Goal: Task Accomplishment & Management: Manage account settings

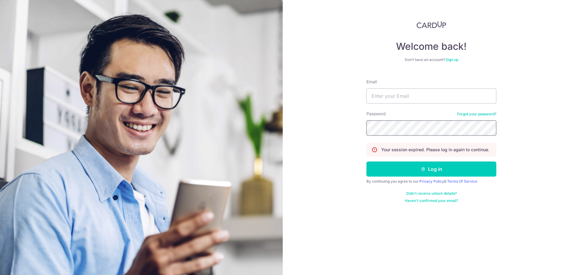
type input "[EMAIL_ADDRESS][DOMAIN_NAME]"
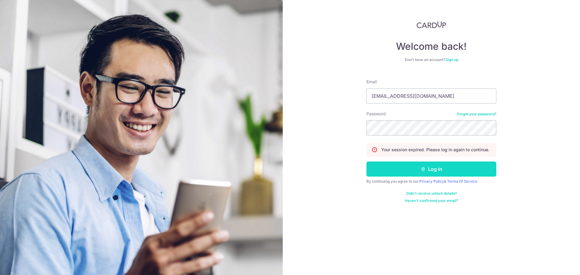
click at [435, 169] on button "Log in" at bounding box center [431, 169] width 130 height 15
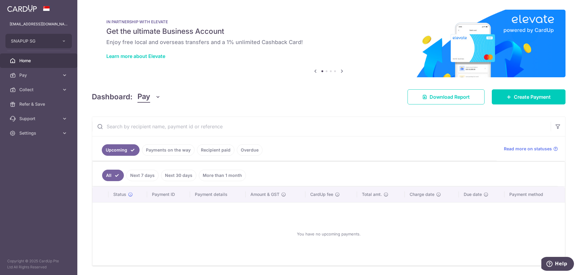
click at [180, 151] on link "Payments on the way" at bounding box center [168, 149] width 53 height 11
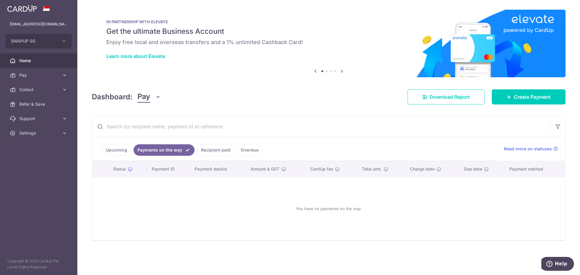
click at [207, 153] on link "Recipient paid" at bounding box center [215, 149] width 37 height 11
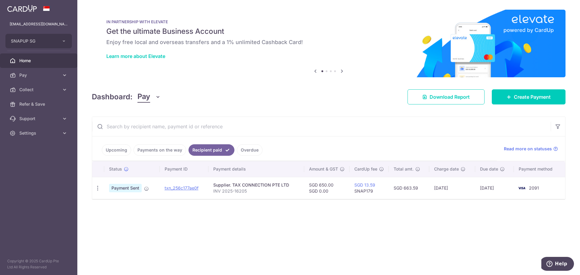
click at [165, 151] on link "Payments on the way" at bounding box center [160, 149] width 53 height 11
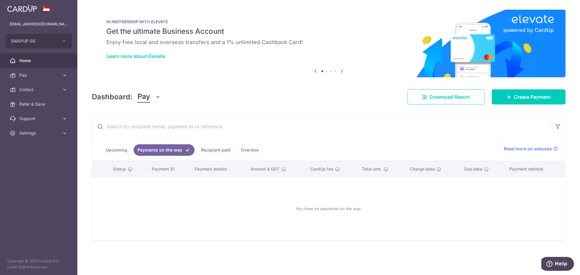
click at [216, 153] on link "Recipient paid" at bounding box center [215, 149] width 37 height 11
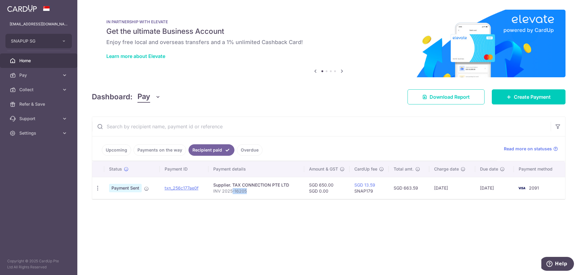
drag, startPoint x: 233, startPoint y: 189, endPoint x: 264, endPoint y: 192, distance: 31.5
click at [264, 192] on p "INV 2025-16205" at bounding box center [256, 191] width 86 height 6
drag, startPoint x: 252, startPoint y: 190, endPoint x: 228, endPoint y: 187, distance: 24.4
click at [228, 187] on td "Supplier. TAX CONNECTION PTE LTD INV 2025-16205" at bounding box center [256, 188] width 96 height 22
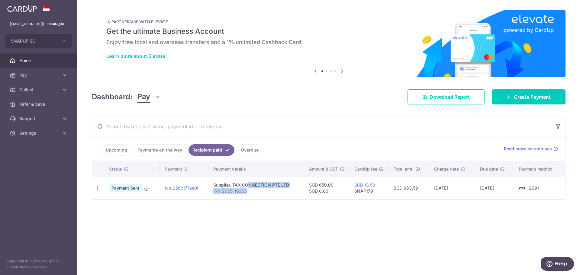
click at [228, 187] on div "Supplier. TAX CONNECTION PTE LTD" at bounding box center [256, 185] width 86 height 6
drag, startPoint x: 226, startPoint y: 184, endPoint x: 251, endPoint y: 192, distance: 26.5
click at [251, 192] on td "Supplier. TAX CONNECTION PTE LTD INV 2025-16205" at bounding box center [256, 188] width 96 height 22
click at [251, 192] on p "INV 2025-16205" at bounding box center [256, 191] width 86 height 6
drag, startPoint x: 234, startPoint y: 189, endPoint x: 220, endPoint y: 186, distance: 14.2
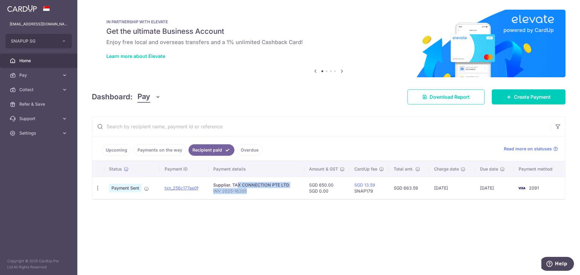
click at [221, 186] on td "Supplier. TAX CONNECTION PTE LTD INV 2025-16205" at bounding box center [256, 188] width 96 height 22
click at [220, 186] on div "Supplier. TAX CONNECTION PTE LTD" at bounding box center [256, 185] width 86 height 6
drag, startPoint x: 220, startPoint y: 186, endPoint x: 252, endPoint y: 194, distance: 33.0
click at [252, 194] on td "Supplier. TAX CONNECTION PTE LTD INV 2025-16205" at bounding box center [256, 188] width 96 height 22
click at [252, 194] on p "INV 2025-16205" at bounding box center [256, 191] width 86 height 6
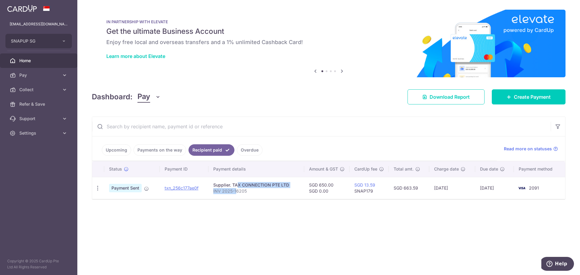
drag, startPoint x: 233, startPoint y: 189, endPoint x: 219, endPoint y: 184, distance: 14.6
click at [220, 184] on td "Supplier. TAX CONNECTION PTE LTD INV 2025-16205" at bounding box center [256, 188] width 96 height 22
click at [219, 184] on div "Supplier. TAX CONNECTION PTE LTD" at bounding box center [256, 185] width 86 height 6
drag, startPoint x: 219, startPoint y: 184, endPoint x: 256, endPoint y: 195, distance: 38.7
click at [256, 195] on td "Supplier. TAX CONNECTION PTE LTD INV 2025-16205" at bounding box center [256, 188] width 96 height 22
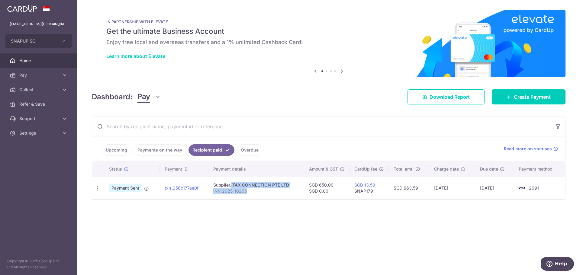
click at [256, 195] on td "Supplier. TAX CONNECTION PTE LTD INV 2025-16205" at bounding box center [256, 188] width 96 height 22
drag, startPoint x: 248, startPoint y: 192, endPoint x: 240, endPoint y: 189, distance: 9.2
click at [241, 189] on td "Supplier. TAX CONNECTION PTE LTD INV 2025-16205" at bounding box center [256, 188] width 96 height 22
click at [239, 189] on p "INV 2025-16205" at bounding box center [256, 191] width 86 height 6
drag, startPoint x: 235, startPoint y: 187, endPoint x: 257, endPoint y: 194, distance: 23.4
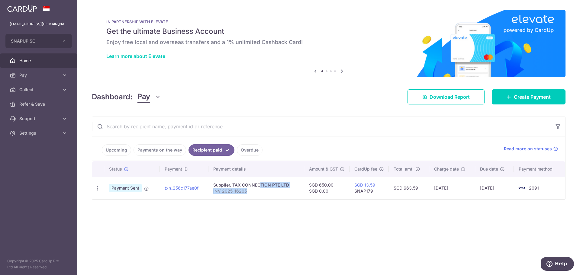
click at [257, 194] on td "Supplier. TAX CONNECTION PTE LTD INV 2025-16205" at bounding box center [256, 188] width 96 height 22
click at [257, 194] on p "INV 2025-16205" at bounding box center [256, 191] width 86 height 6
drag, startPoint x: 257, startPoint y: 194, endPoint x: 235, endPoint y: 186, distance: 23.7
click at [236, 186] on td "Supplier. TAX CONNECTION PTE LTD INV 2025-16205" at bounding box center [256, 188] width 96 height 22
click at [229, 183] on div "Supplier. TAX CONNECTION PTE LTD" at bounding box center [256, 185] width 86 height 6
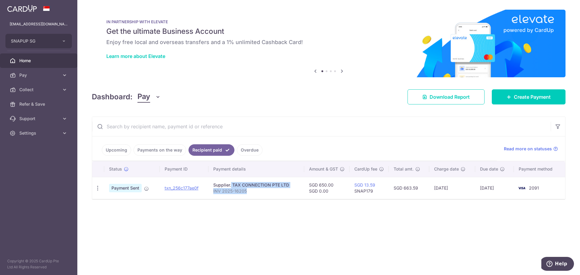
drag, startPoint x: 229, startPoint y: 183, endPoint x: 268, endPoint y: 193, distance: 40.2
click at [268, 193] on td "Supplier. TAX CONNECTION PTE LTD INV 2025-16205" at bounding box center [256, 188] width 96 height 22
click at [268, 193] on p "INV 2025-16205" at bounding box center [256, 191] width 86 height 6
drag, startPoint x: 263, startPoint y: 193, endPoint x: 226, endPoint y: 184, distance: 37.5
click at [234, 187] on td "Supplier. TAX CONNECTION PTE LTD INV 2025-16205" at bounding box center [256, 188] width 96 height 22
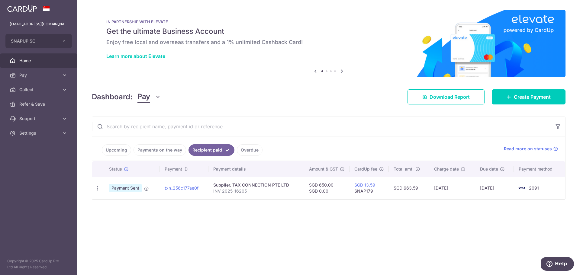
click at [226, 184] on div "Supplier. TAX CONNECTION PTE LTD" at bounding box center [256, 185] width 86 height 6
drag, startPoint x: 248, startPoint y: 192, endPoint x: 256, endPoint y: 195, distance: 9.1
click at [253, 193] on td "Supplier. TAX CONNECTION PTE LTD INV 2025-16205" at bounding box center [256, 188] width 96 height 22
click at [256, 195] on td "Supplier. TAX CONNECTION PTE LTD INV 2025-16205" at bounding box center [256, 188] width 96 height 22
click at [128, 189] on span "Payment Sent" at bounding box center [125, 188] width 33 height 8
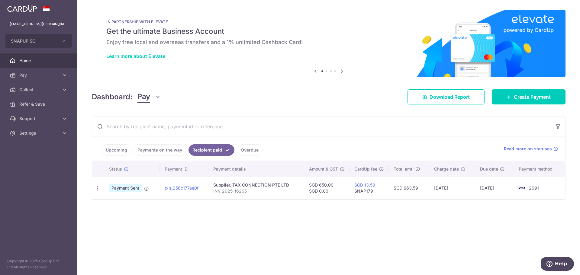
click at [125, 148] on link "Upcoming" at bounding box center [116, 149] width 29 height 11
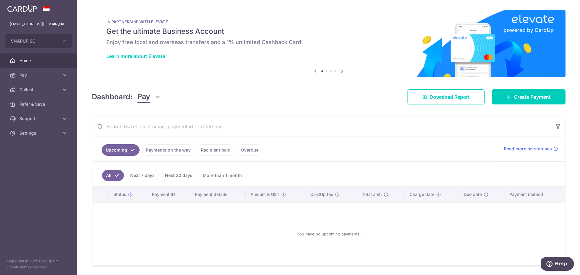
click at [156, 150] on link "Payments on the way" at bounding box center [168, 149] width 53 height 11
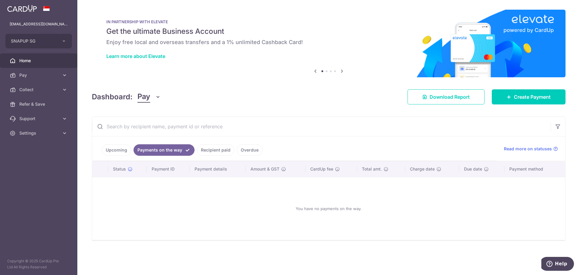
click at [203, 150] on link "Recipient paid" at bounding box center [215, 149] width 37 height 11
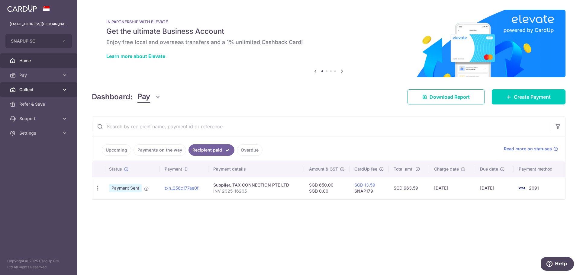
click at [34, 86] on link "Collect" at bounding box center [38, 89] width 77 height 15
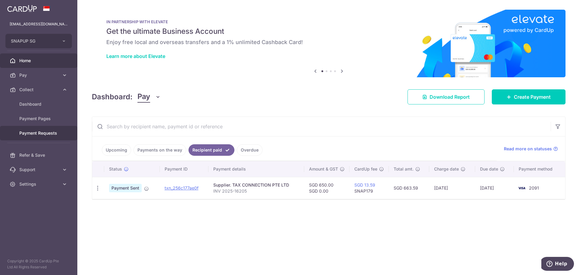
click at [46, 127] on link "Payment Requests" at bounding box center [38, 133] width 77 height 15
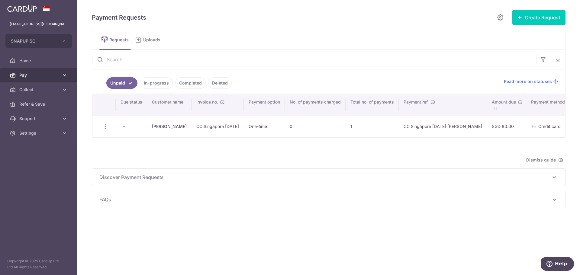
click at [31, 77] on span "Pay" at bounding box center [39, 75] width 40 height 6
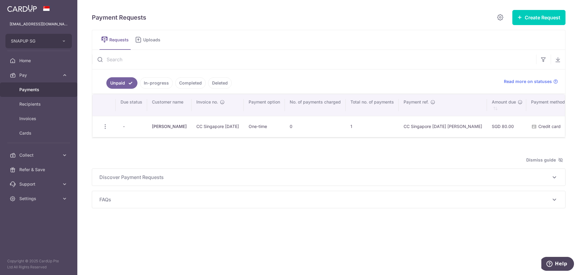
click at [34, 91] on span "Payments" at bounding box center [39, 90] width 40 height 6
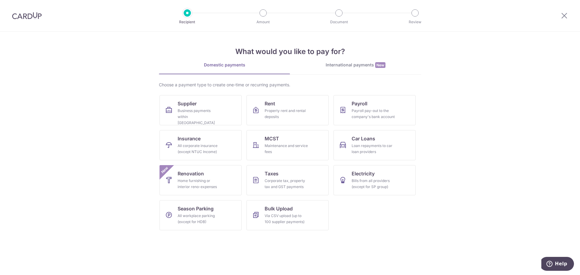
click at [564, 19] on div at bounding box center [564, 15] width 31 height 31
click at [564, 17] on icon at bounding box center [564, 16] width 7 height 8
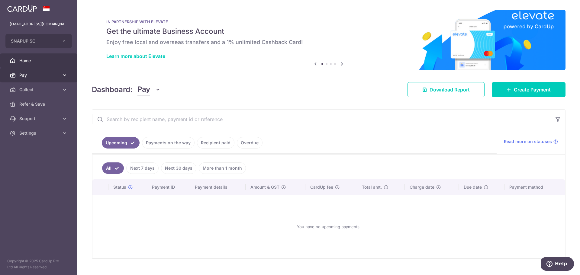
click at [41, 77] on span "Pay" at bounding box center [39, 75] width 40 height 6
click at [40, 75] on span "Pay" at bounding box center [39, 75] width 40 height 6
click at [43, 92] on span "Collect" at bounding box center [39, 90] width 40 height 6
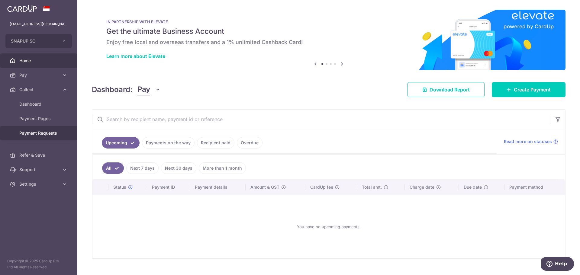
click at [47, 131] on span "Payment Requests" at bounding box center [39, 133] width 40 height 6
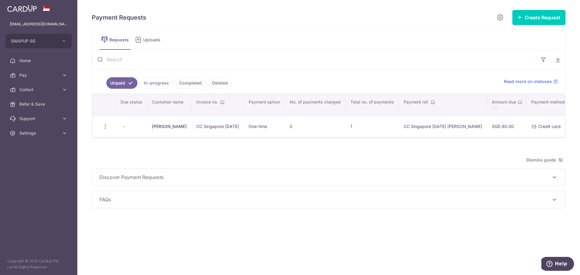
click at [145, 81] on link "In-progress" at bounding box center [156, 82] width 33 height 11
